Goal: Complete application form

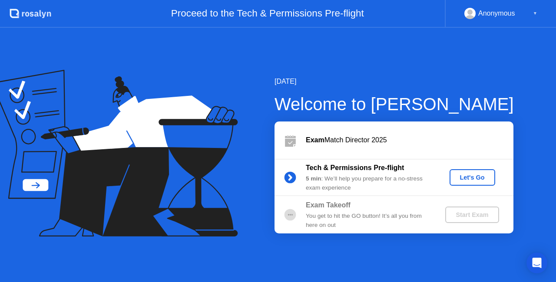
click at [468, 179] on div "Let's Go" at bounding box center [472, 177] width 39 height 7
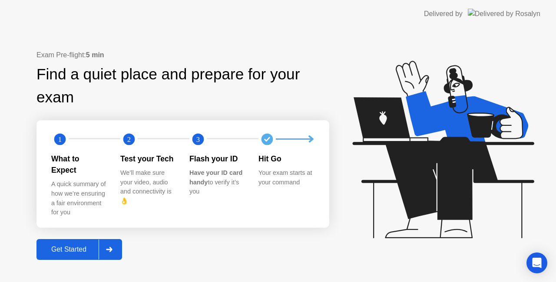
click at [79, 248] on div "Get Started" at bounding box center [69, 250] width 60 height 8
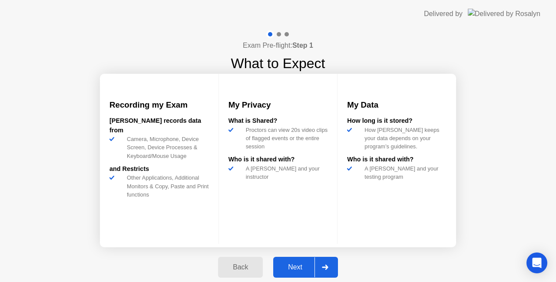
click at [304, 262] on button "Next" at bounding box center [305, 267] width 65 height 21
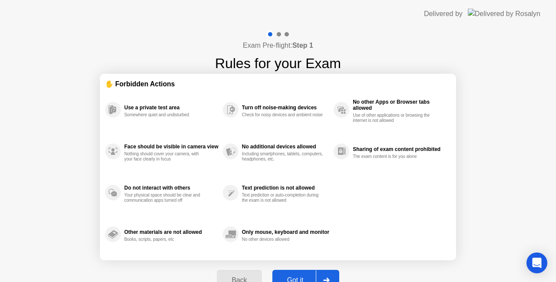
click at [305, 277] on div "Got it" at bounding box center [295, 281] width 41 height 8
select select "**********"
select select "*******"
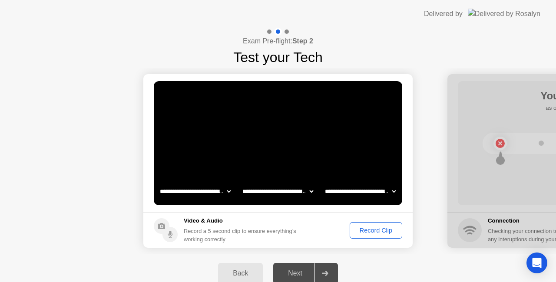
click at [383, 229] on div "Record Clip" at bounding box center [376, 230] width 46 height 7
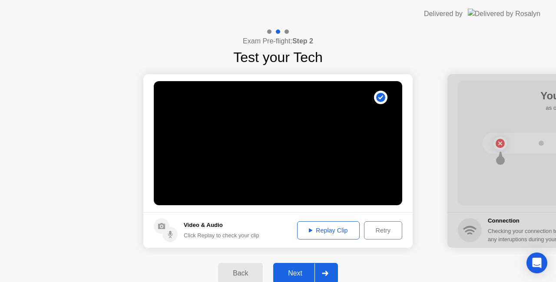
click at [302, 270] on div "Next" at bounding box center [295, 274] width 39 height 8
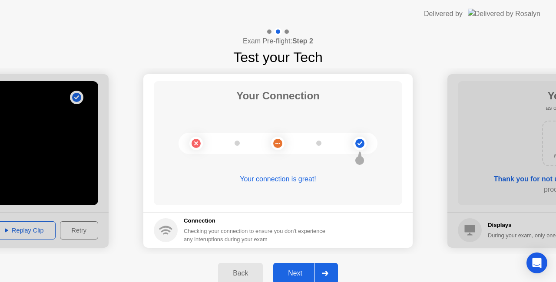
click at [299, 270] on div "Next" at bounding box center [295, 274] width 39 height 8
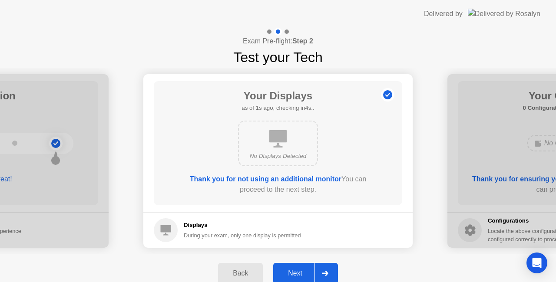
click at [297, 272] on div "Next" at bounding box center [295, 274] width 39 height 8
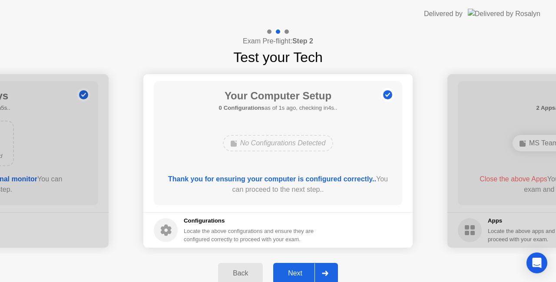
click at [297, 272] on div "Next" at bounding box center [295, 274] width 39 height 8
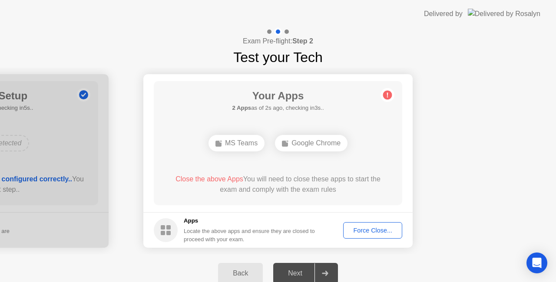
click at [368, 231] on div "Force Close..." at bounding box center [372, 230] width 53 height 7
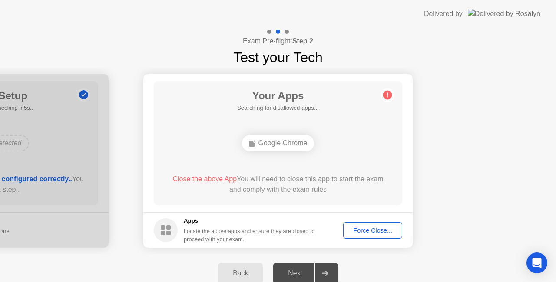
click at [379, 227] on div "Force Close..." at bounding box center [372, 230] width 53 height 7
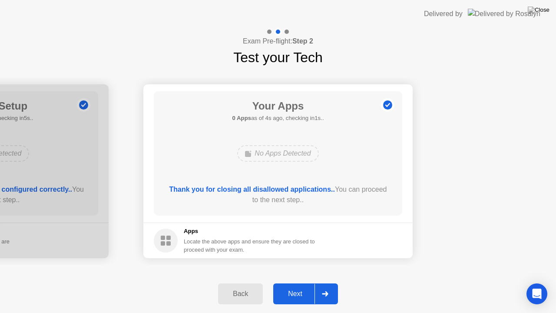
click at [293, 282] on div "Next" at bounding box center [295, 294] width 39 height 8
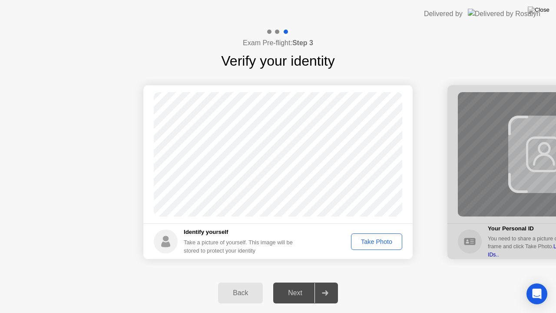
click at [370, 244] on div "Take Photo" at bounding box center [376, 241] width 45 height 7
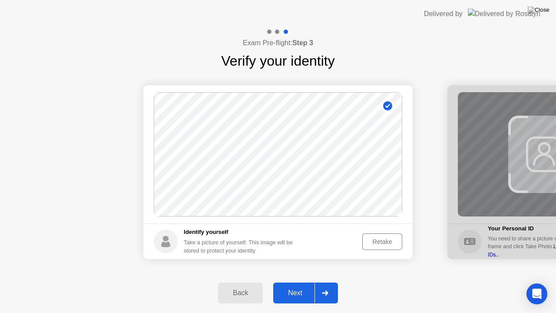
click at [303, 282] on div "Next" at bounding box center [295, 293] width 39 height 8
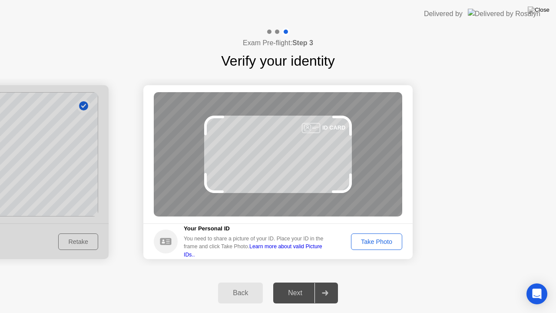
click at [303, 282] on div "Next" at bounding box center [295, 293] width 39 height 8
click at [373, 242] on div "Take Photo" at bounding box center [376, 241] width 45 height 7
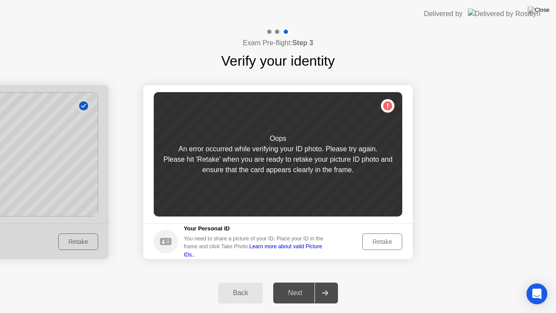
click at [383, 244] on div "Retake" at bounding box center [382, 241] width 34 height 7
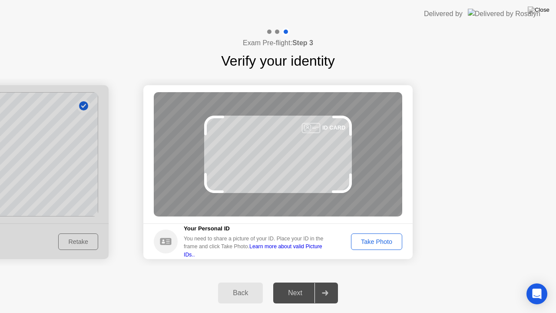
click at [381, 241] on div "Take Photo" at bounding box center [376, 241] width 45 height 7
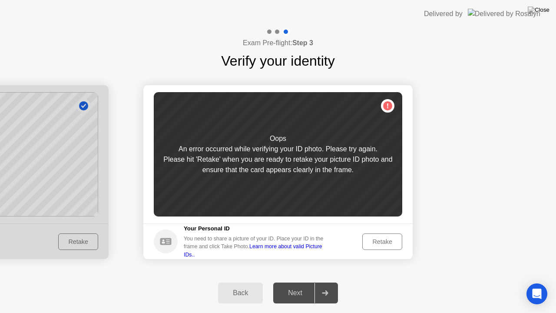
click at [242, 282] on div "Back" at bounding box center [241, 293] width 40 height 8
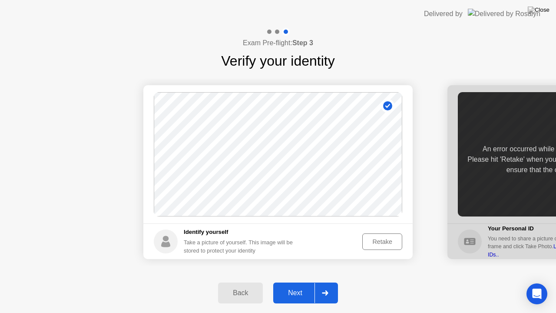
click at [373, 238] on div "Retake" at bounding box center [382, 241] width 34 height 7
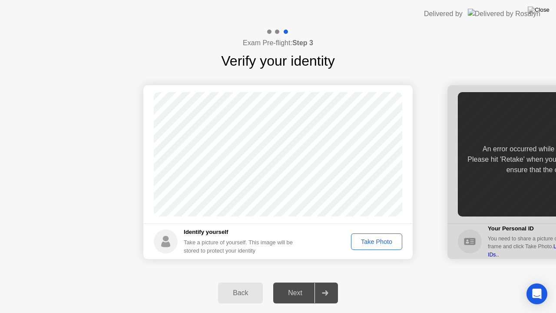
click at [373, 238] on div "Take Photo" at bounding box center [376, 241] width 45 height 7
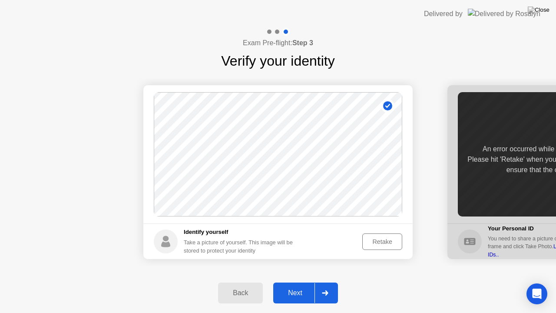
click at [299, 282] on div "Next" at bounding box center [295, 293] width 39 height 8
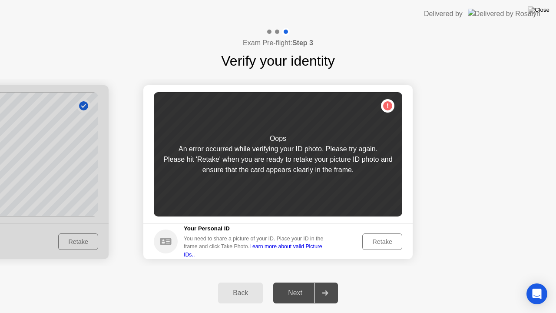
click at [385, 242] on div "Retake" at bounding box center [382, 241] width 34 height 7
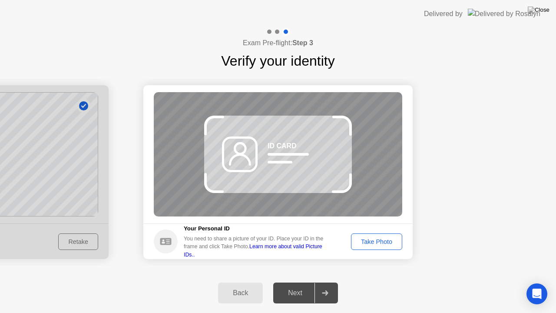
click at [385, 242] on div "Take Photo" at bounding box center [376, 241] width 45 height 7
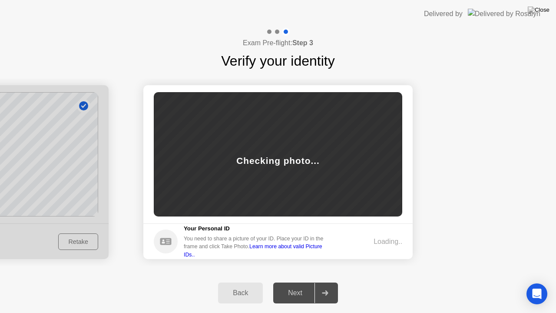
click at [240, 282] on div "Back" at bounding box center [241, 293] width 40 height 8
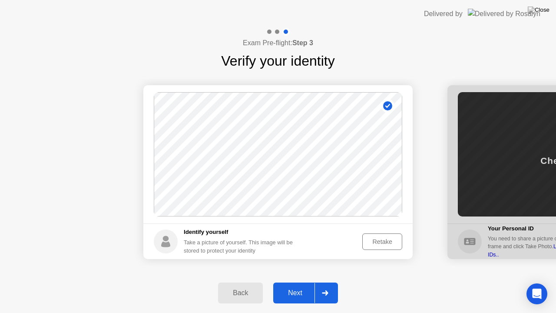
click at [324, 282] on icon at bounding box center [325, 292] width 7 height 5
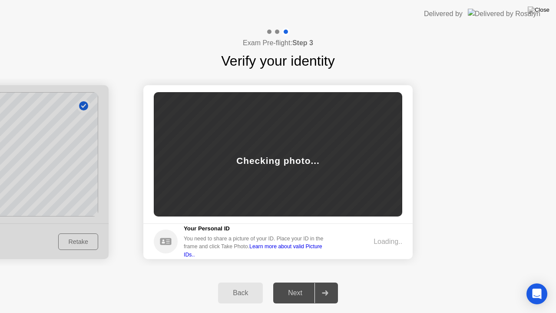
click at [245, 282] on div "Back" at bounding box center [241, 293] width 40 height 8
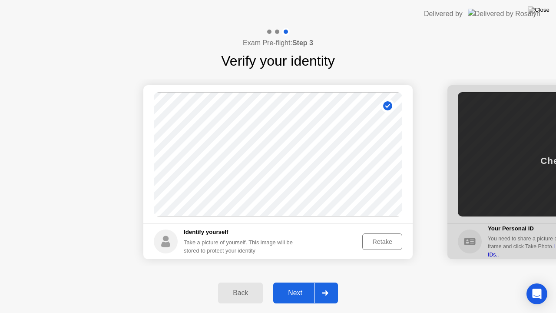
click at [298, 282] on div "Next" at bounding box center [295, 293] width 39 height 8
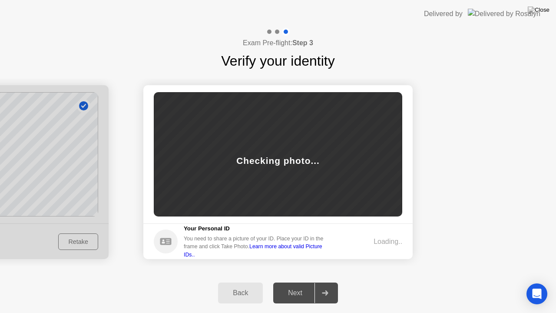
click at [242, 282] on div "Back" at bounding box center [241, 293] width 40 height 8
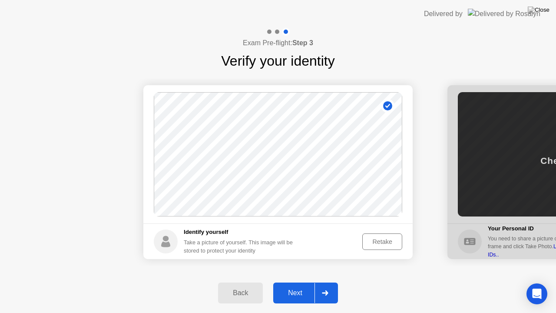
click at [379, 241] on div "Retake" at bounding box center [382, 241] width 34 height 7
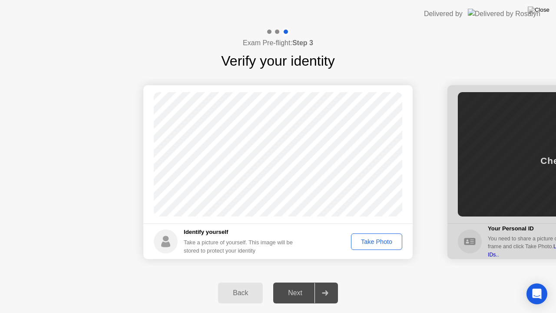
click at [379, 241] on div "Take Photo" at bounding box center [376, 241] width 45 height 7
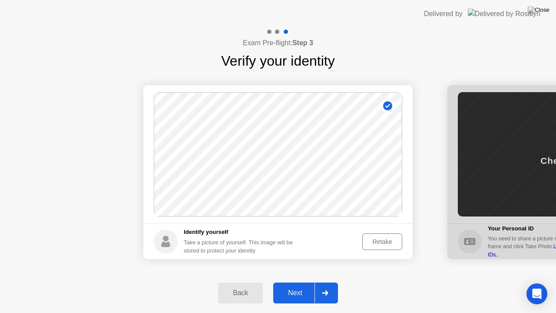
click at [301, 282] on div "Next" at bounding box center [295, 293] width 39 height 8
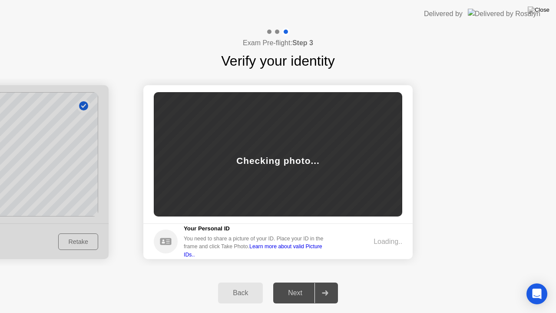
click at [244, 282] on div "Back" at bounding box center [241, 293] width 40 height 8
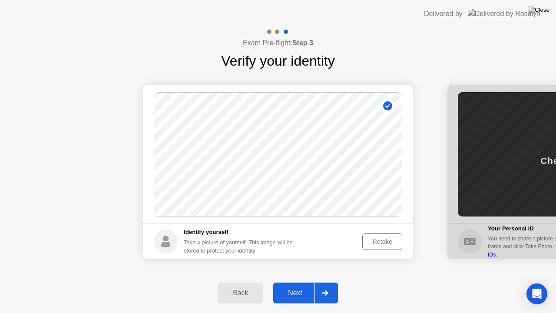
click at [301, 282] on div "Next" at bounding box center [295, 293] width 39 height 8
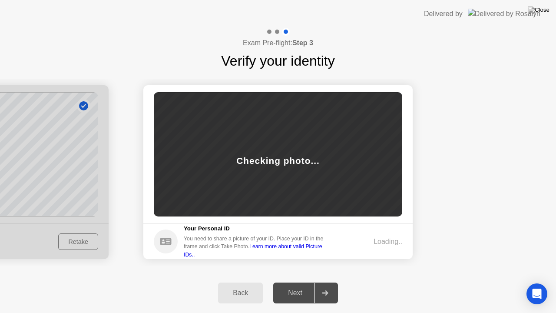
click at [302, 282] on div "Next" at bounding box center [295, 293] width 39 height 8
click at [243, 282] on button "Back" at bounding box center [240, 292] width 45 height 21
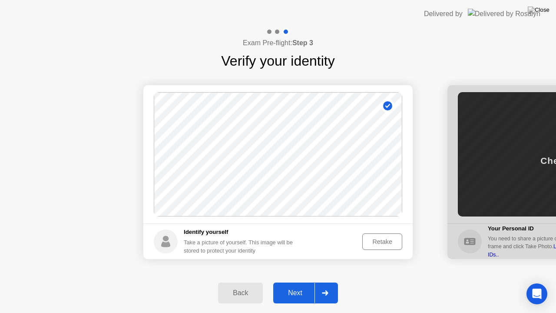
click at [292, 282] on div "Next" at bounding box center [295, 293] width 39 height 8
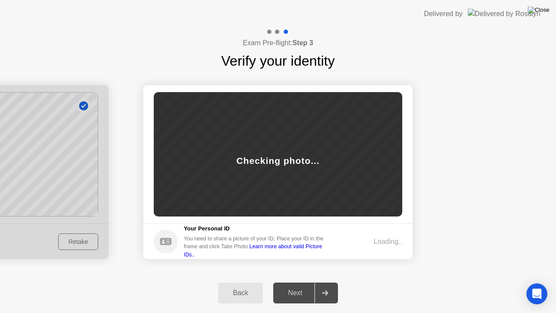
click at [544, 9] on img at bounding box center [539, 10] width 22 height 7
